Goal: Find contact information: Find contact information

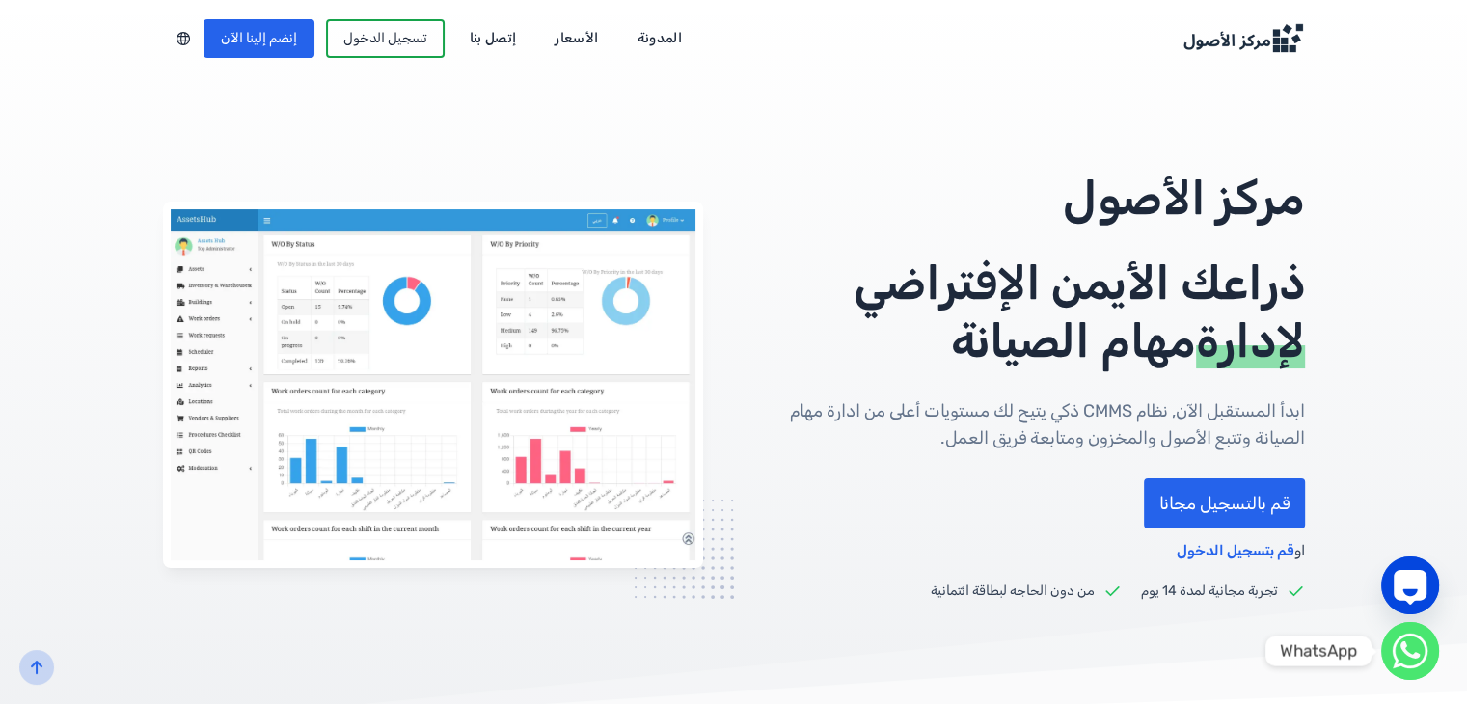
click at [1405, 675] on circle "WhatsApp" at bounding box center [1410, 651] width 58 height 58
click at [1403, 647] on icon "WhatsApp" at bounding box center [1410, 650] width 19 height 17
click at [531, 46] on link "إتصل بنا" at bounding box center [493, 38] width 74 height 31
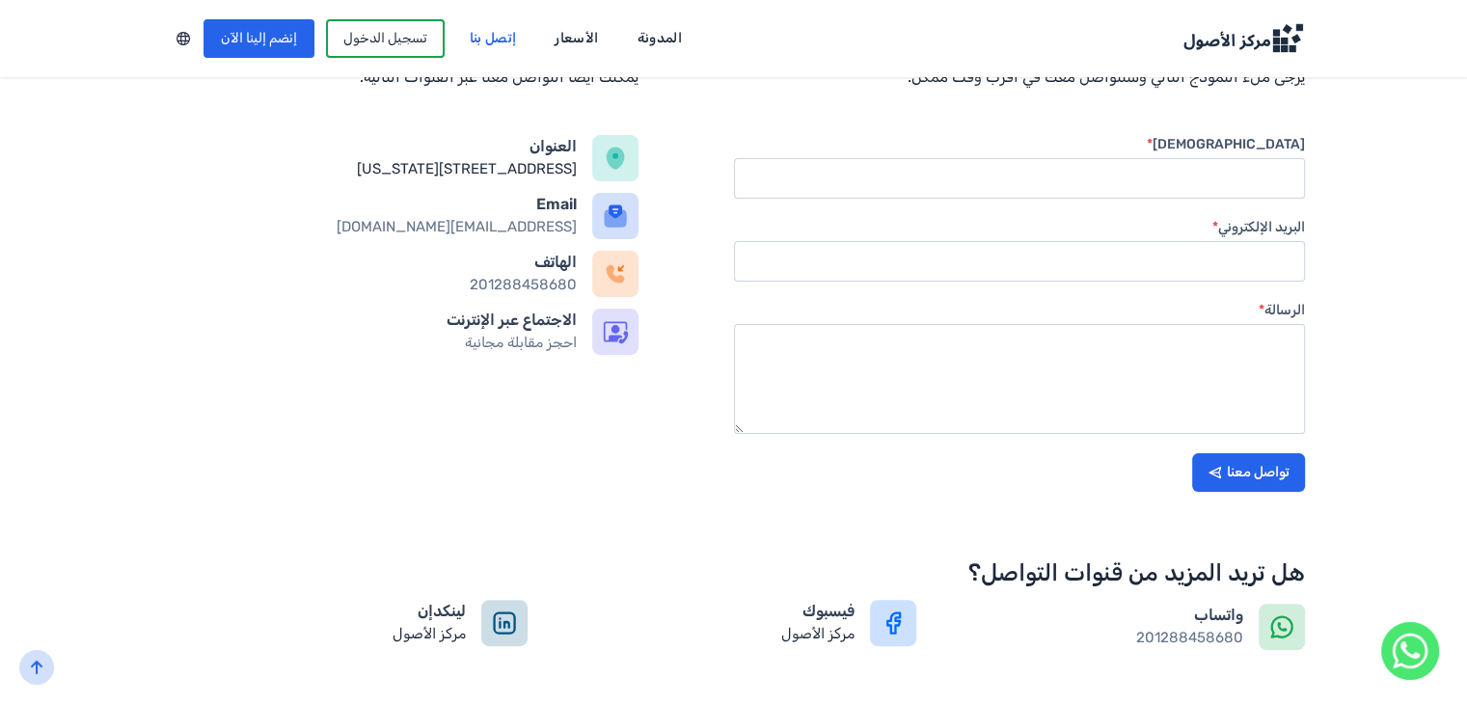
scroll to position [289, 0]
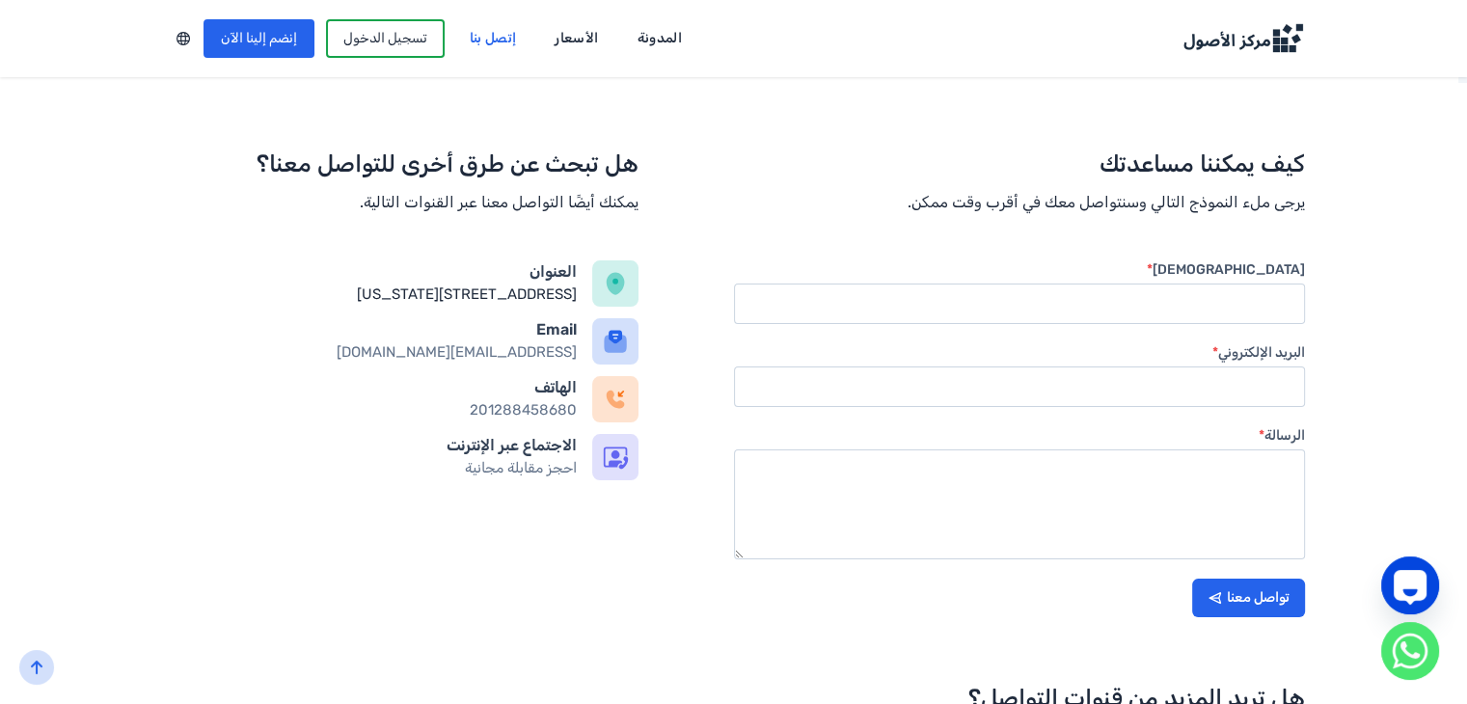
click at [521, 419] on link "201288458680" at bounding box center [523, 409] width 107 height 17
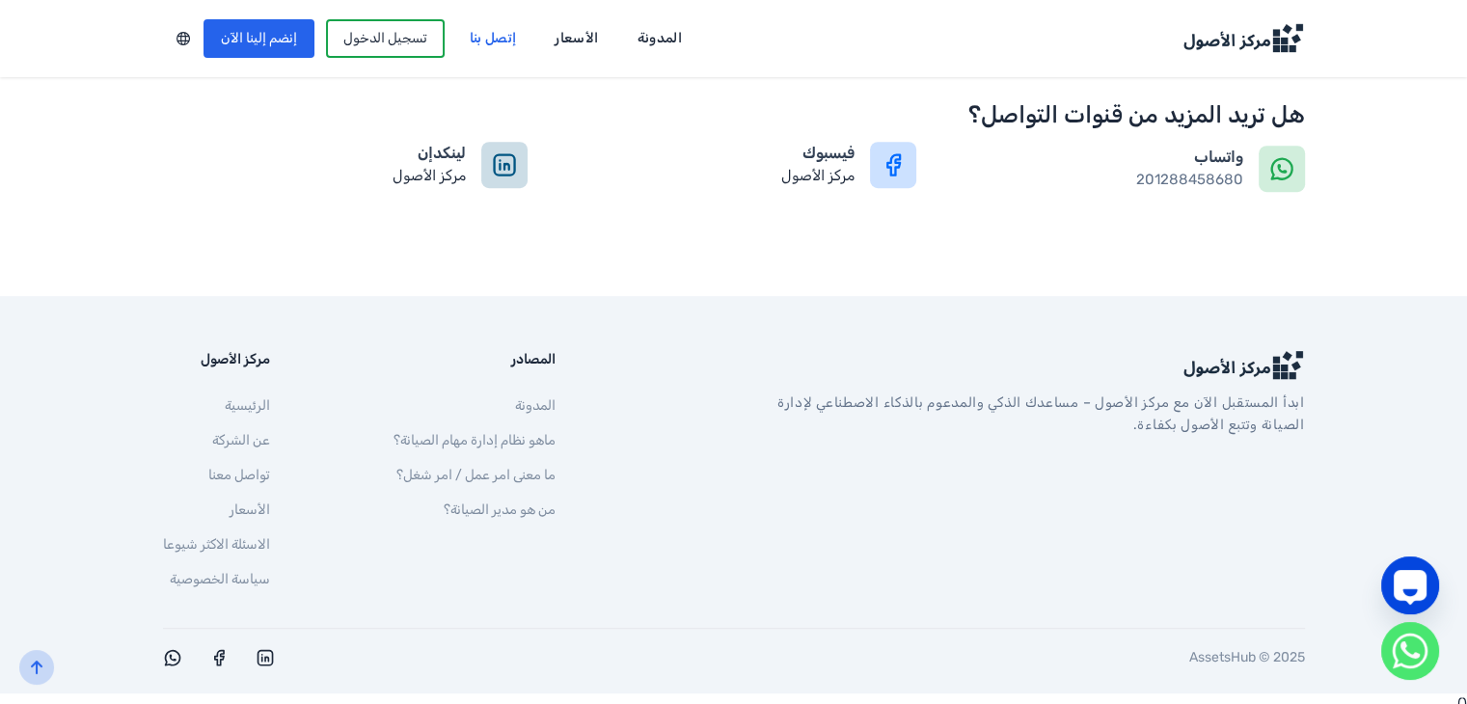
scroll to position [883, 0]
